Goal: Information Seeking & Learning: Find specific fact

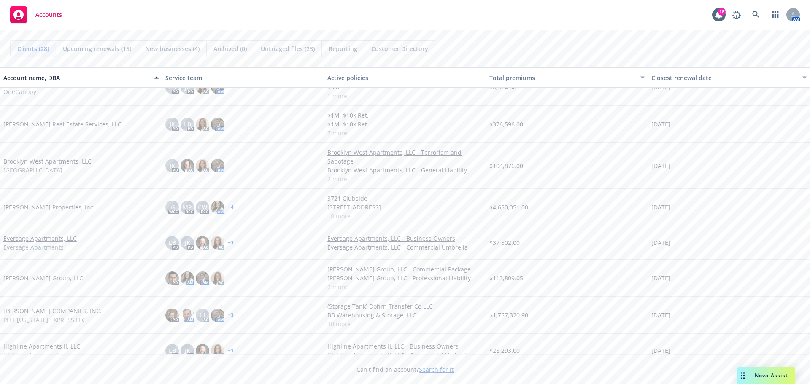
scroll to position [211, 0]
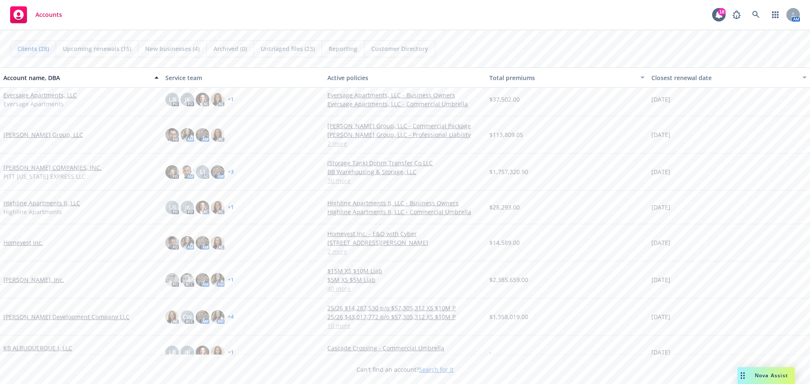
click at [51, 316] on link "[PERSON_NAME] Development Company LLC" at bounding box center [66, 317] width 126 height 9
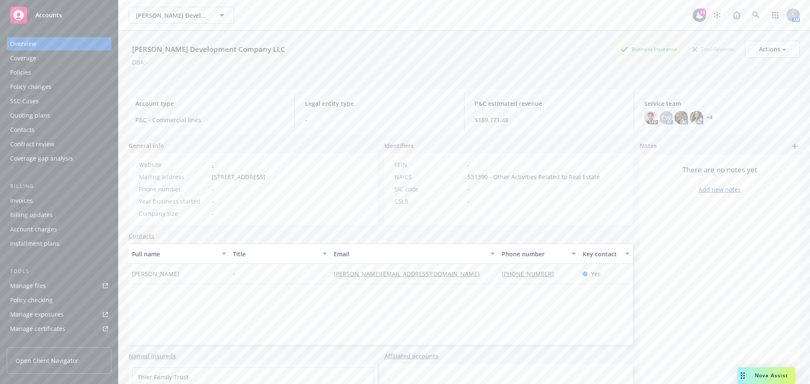
click at [34, 73] on div "Policies" at bounding box center [59, 73] width 98 height 14
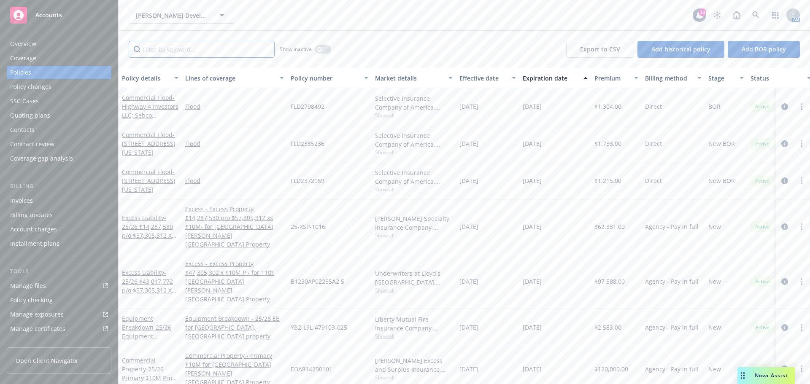
click at [162, 52] on input "Filter by keyword..." at bounding box center [202, 49] width 146 height 17
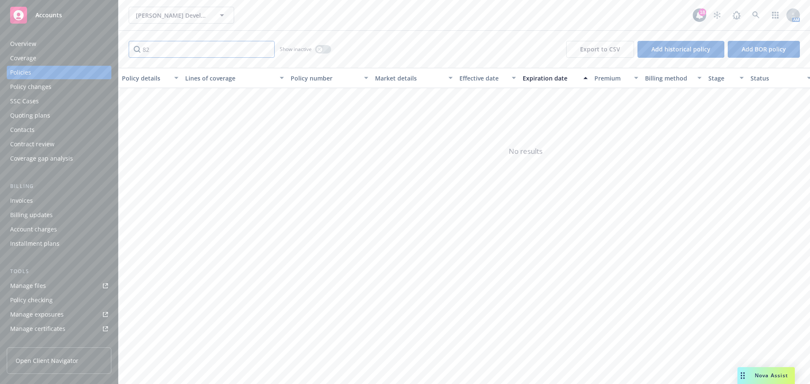
type input "8"
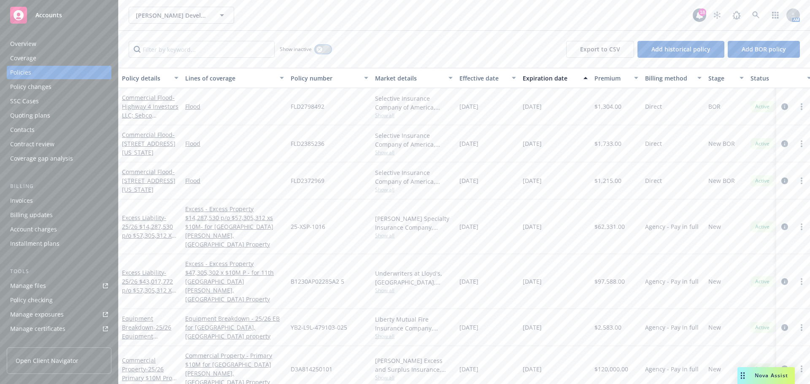
click at [318, 48] on icon "button" at bounding box center [319, 49] width 3 height 3
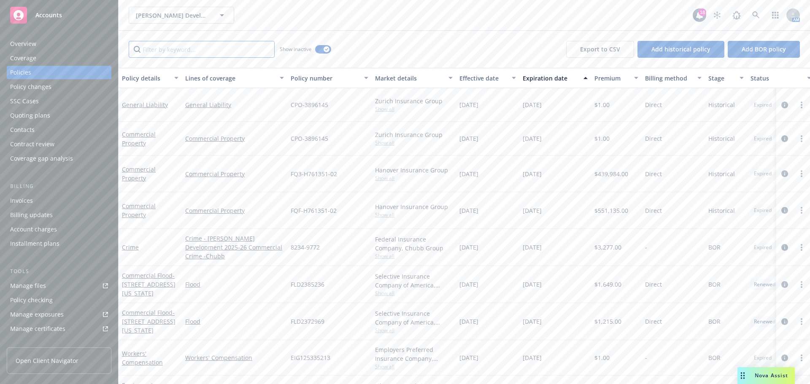
click at [170, 49] on input "Filter by keyword..." at bounding box center [202, 49] width 146 height 17
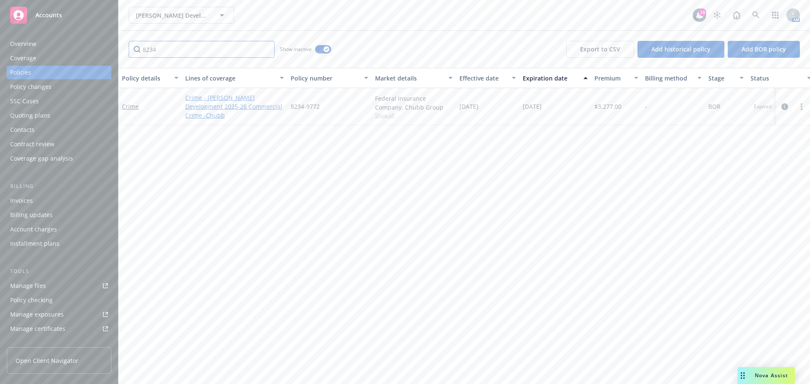
type input "8234"
click at [208, 101] on link "Crime - [PERSON_NAME] Development 2025-26 Commercial Crime -Chubb" at bounding box center [234, 106] width 99 height 27
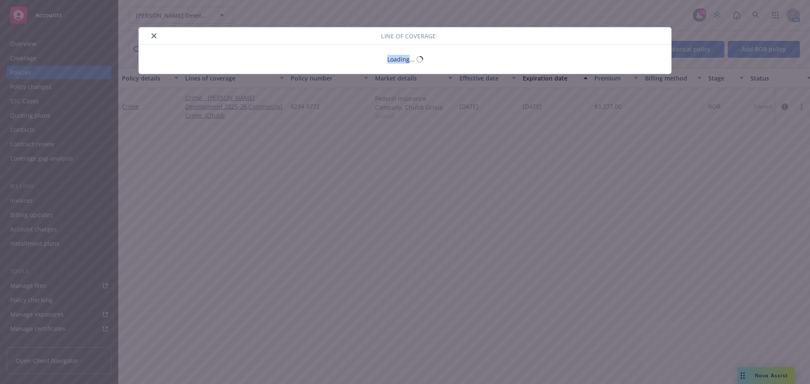
click at [208, 101] on div "Line of coverage Loading..." at bounding box center [405, 192] width 810 height 384
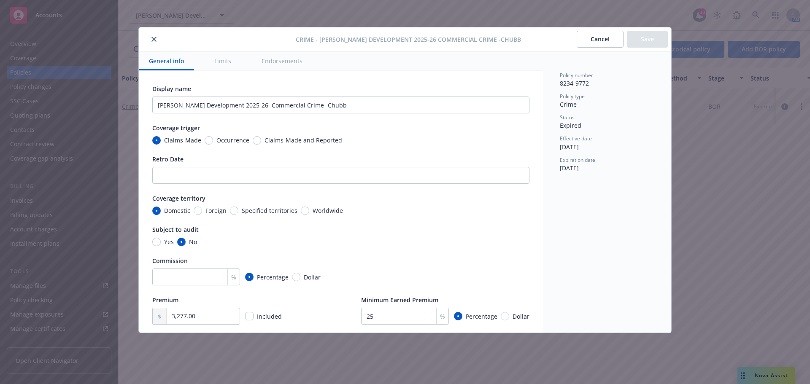
click at [153, 37] on icon "close" at bounding box center [153, 39] width 5 height 5
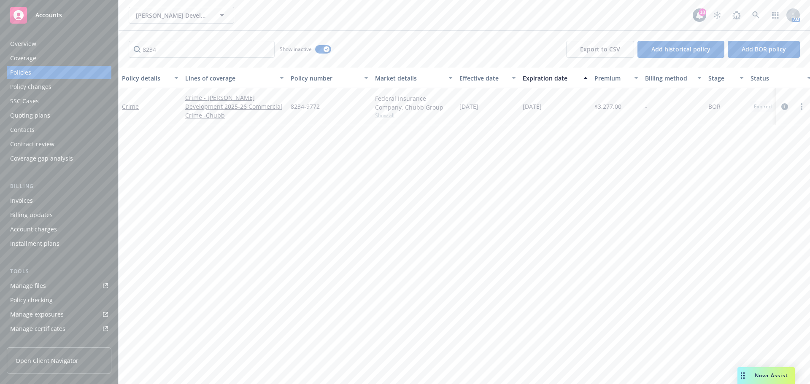
click at [42, 202] on div "Invoices" at bounding box center [59, 201] width 98 height 14
